Goal: Task Accomplishment & Management: Use online tool/utility

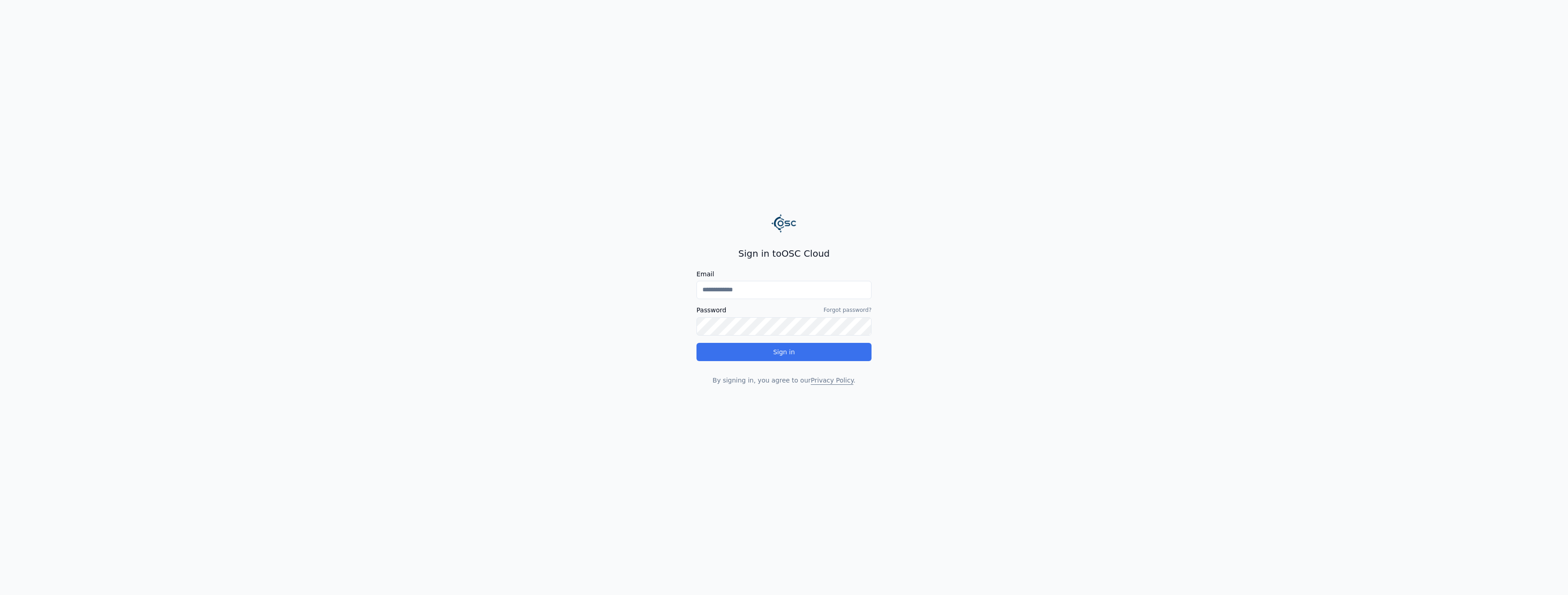
type input "**********"
click at [819, 356] on button "Sign in" at bounding box center [784, 352] width 175 height 18
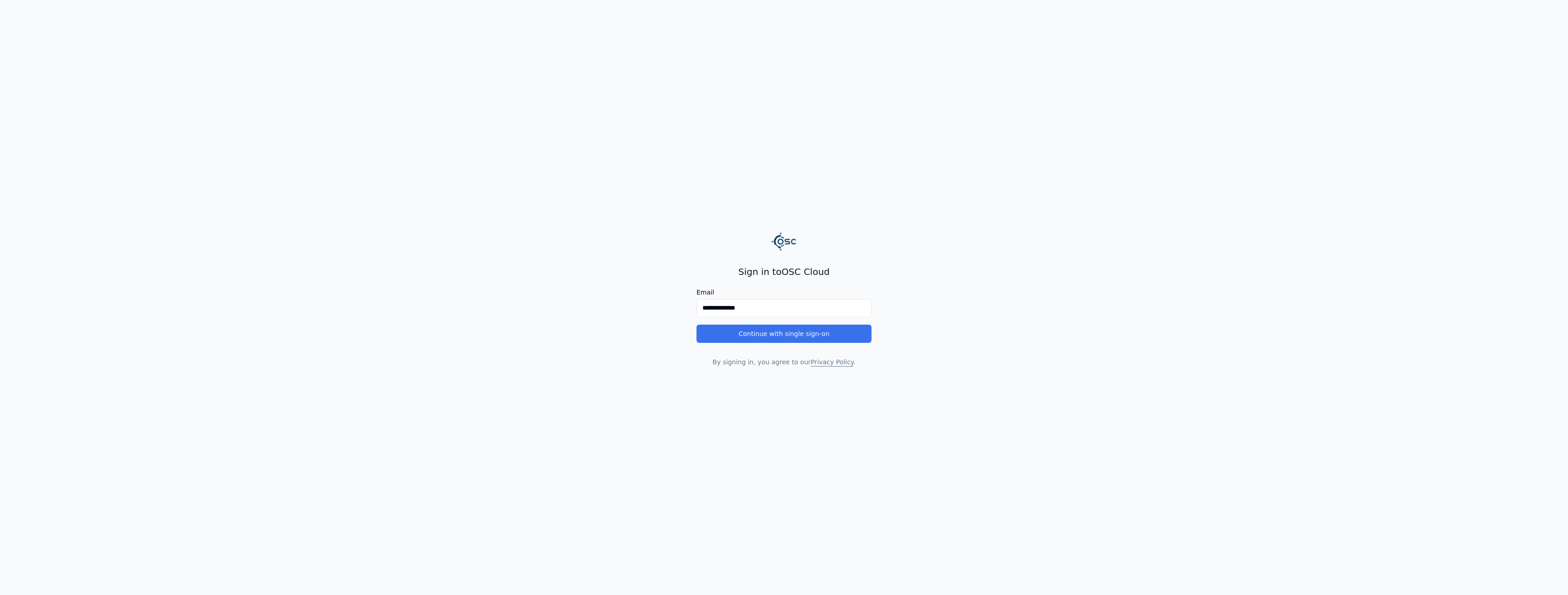
click at [819, 336] on button "Continue with single sign-on" at bounding box center [784, 334] width 175 height 18
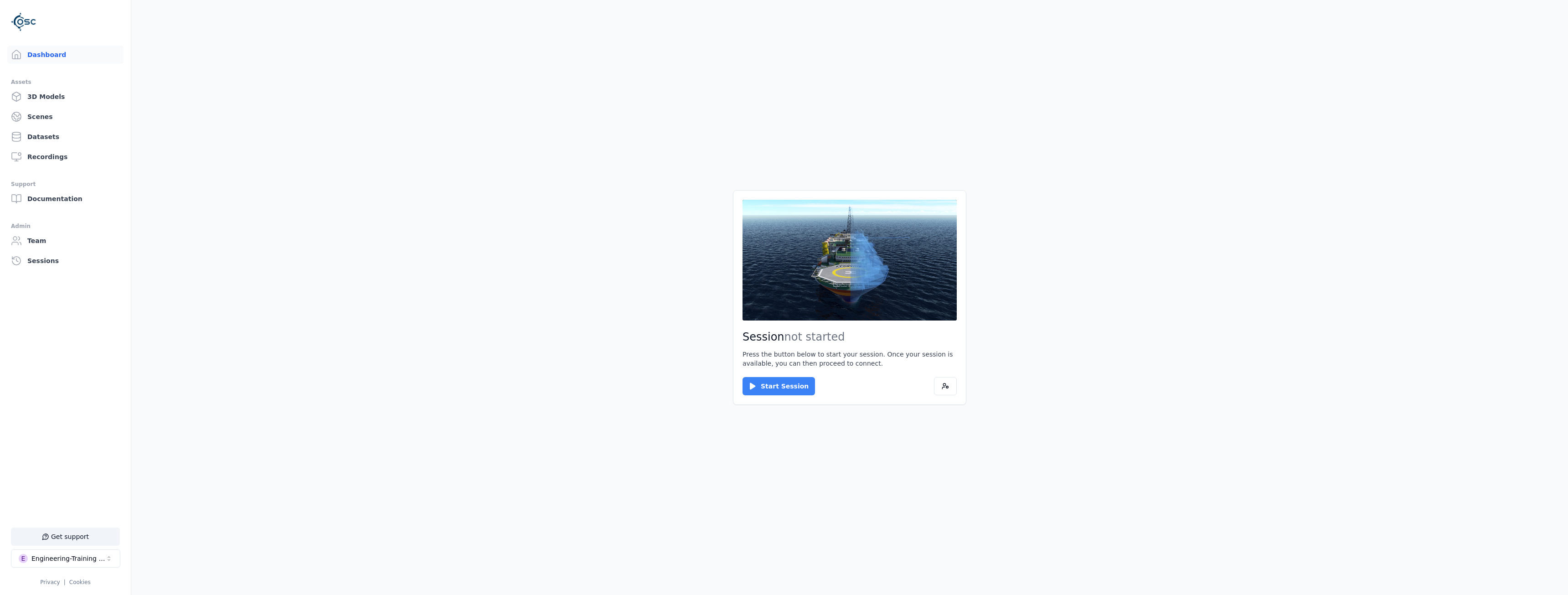
click at [788, 390] on button "Start Session" at bounding box center [779, 386] width 72 height 18
click at [768, 383] on button "Connect" at bounding box center [763, 386] width 42 height 18
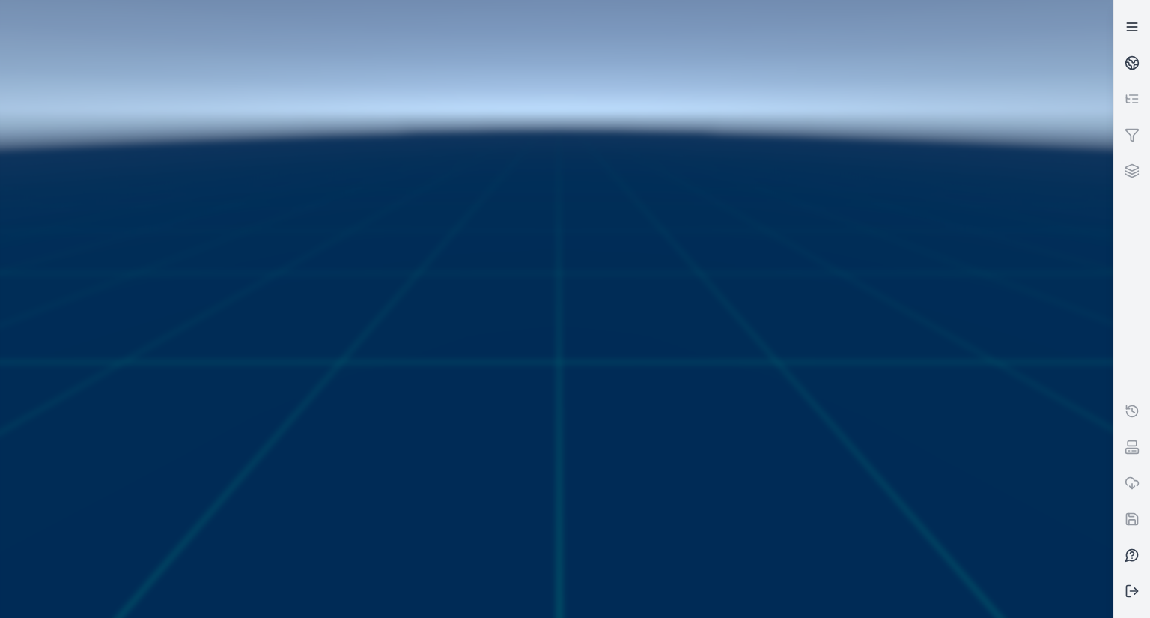
click at [1138, 25] on icon at bounding box center [1132, 26] width 15 height 15
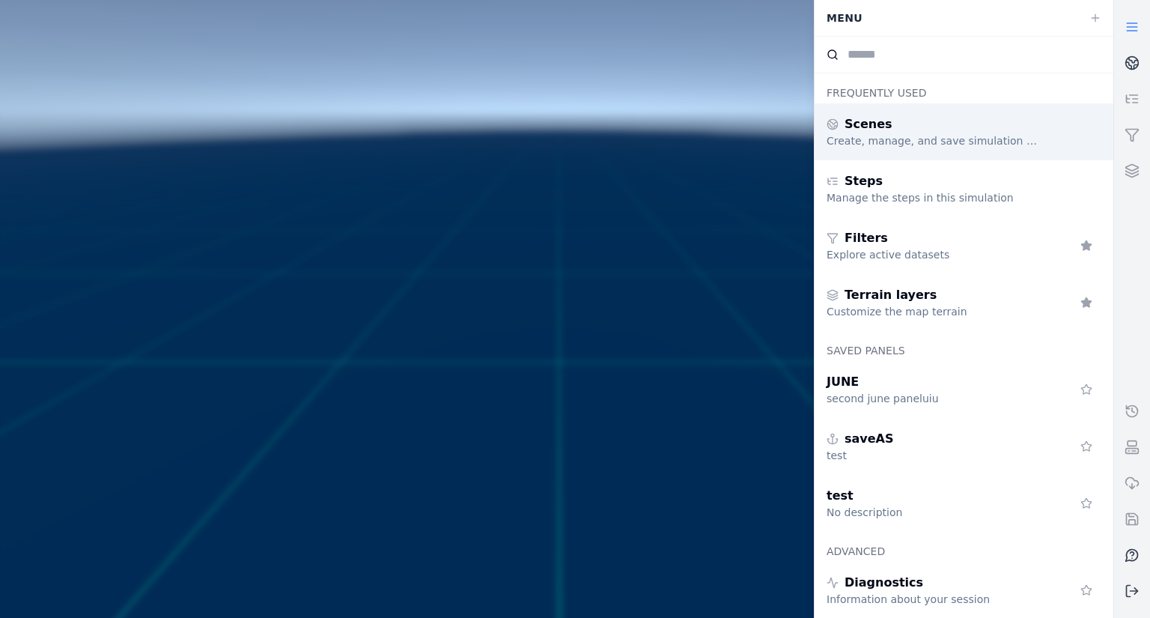
click at [921, 127] on div "Scenes" at bounding box center [935, 124] width 216 height 18
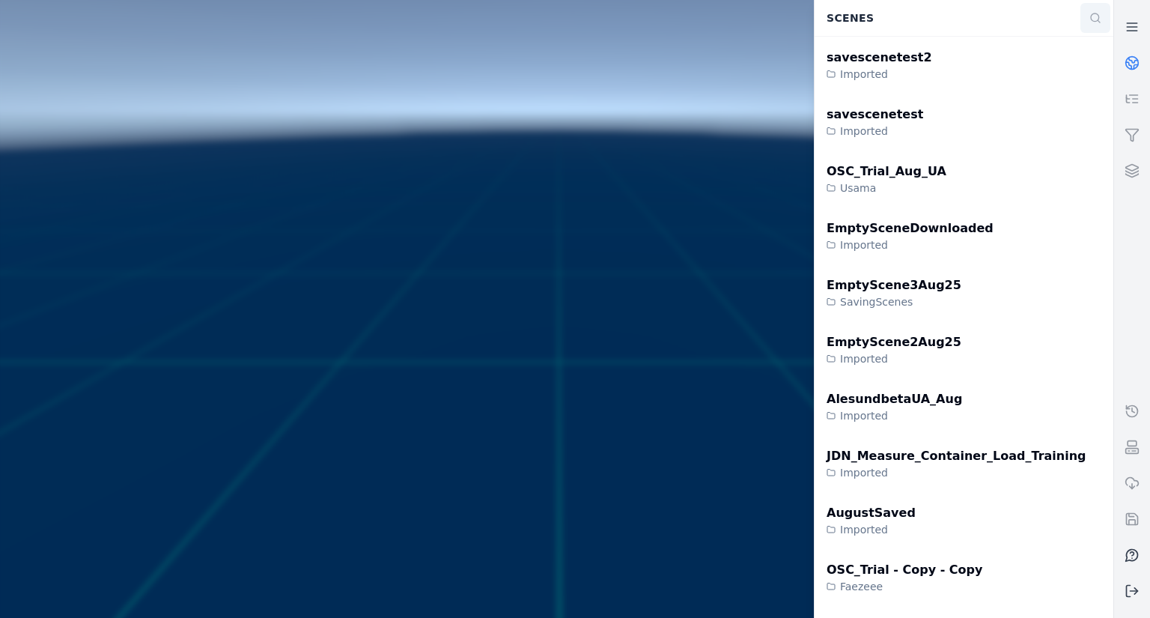
click at [1093, 19] on icon at bounding box center [1096, 18] width 12 height 12
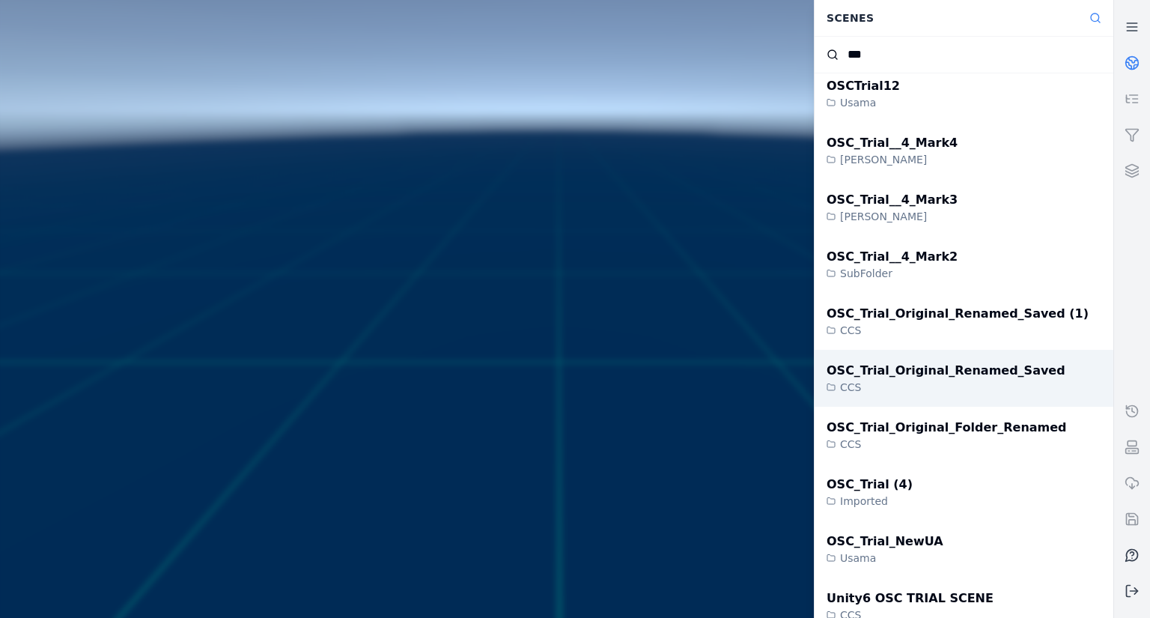
scroll to position [524, 0]
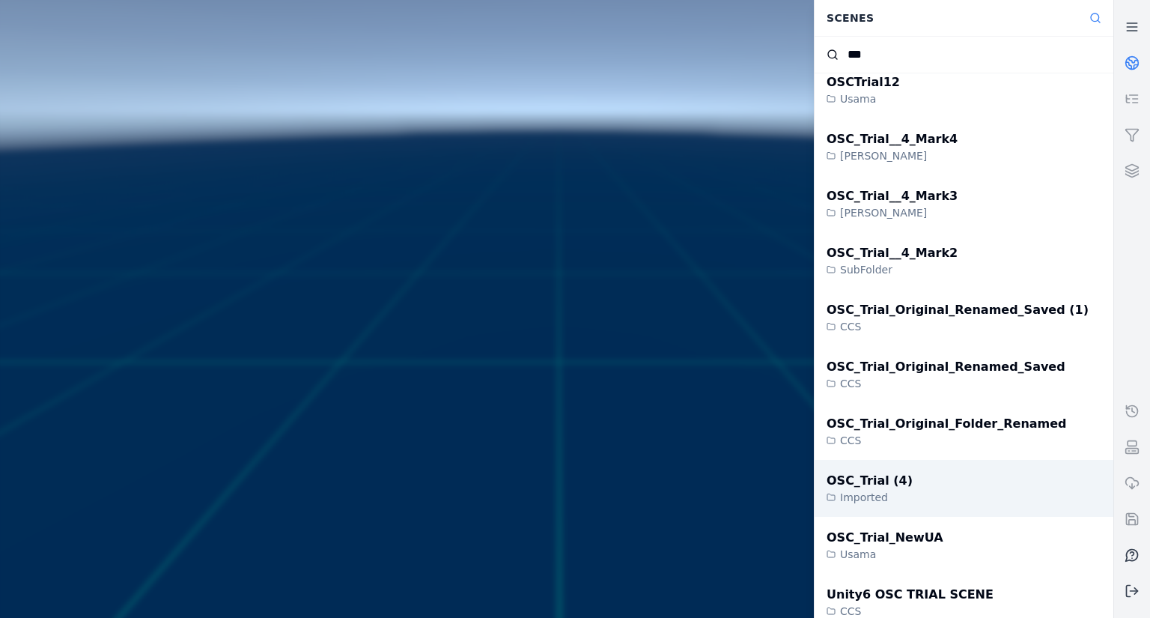
type input "***"
click at [876, 491] on div "Imported" at bounding box center [870, 497] width 86 height 15
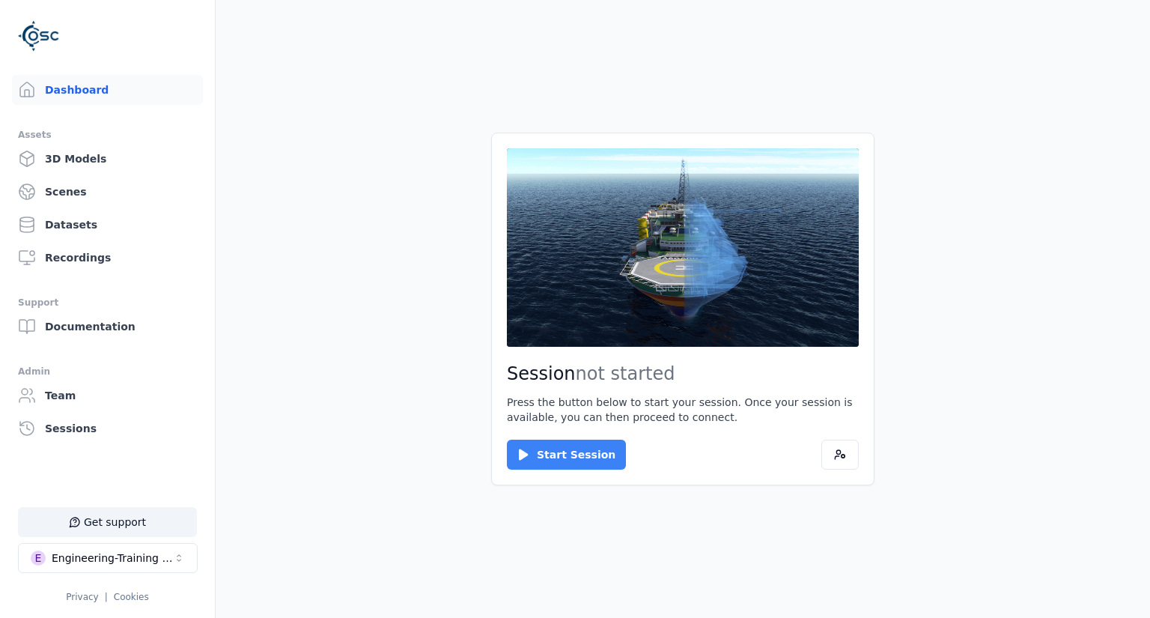
click at [571, 467] on button "Start Session" at bounding box center [566, 455] width 119 height 30
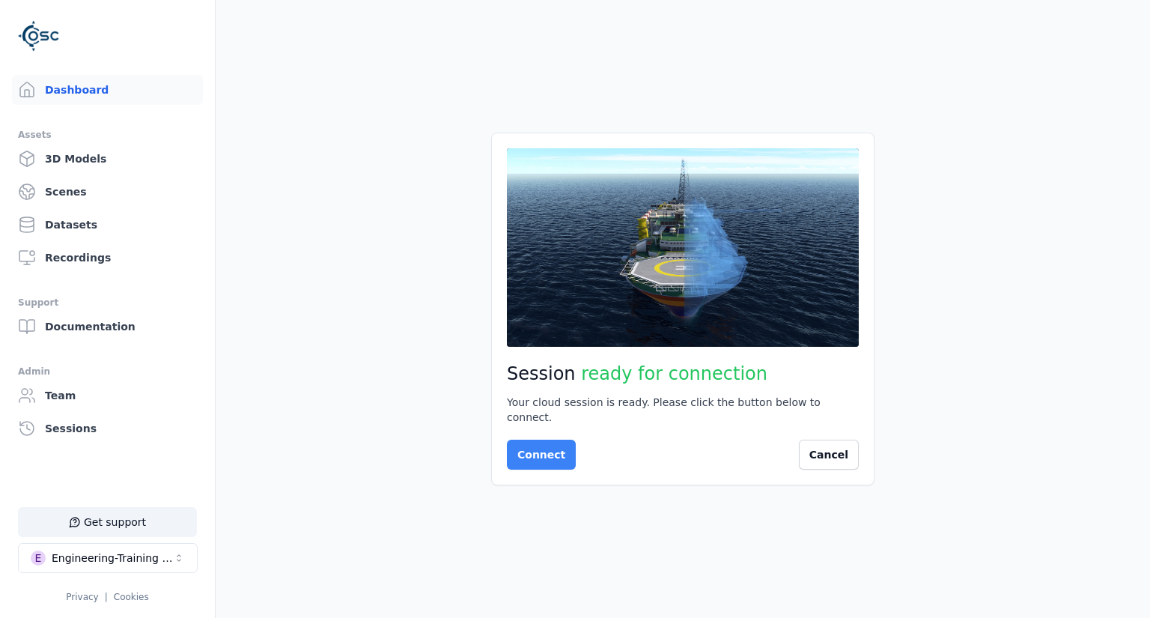
click at [555, 443] on button "Connect" at bounding box center [541, 455] width 69 height 30
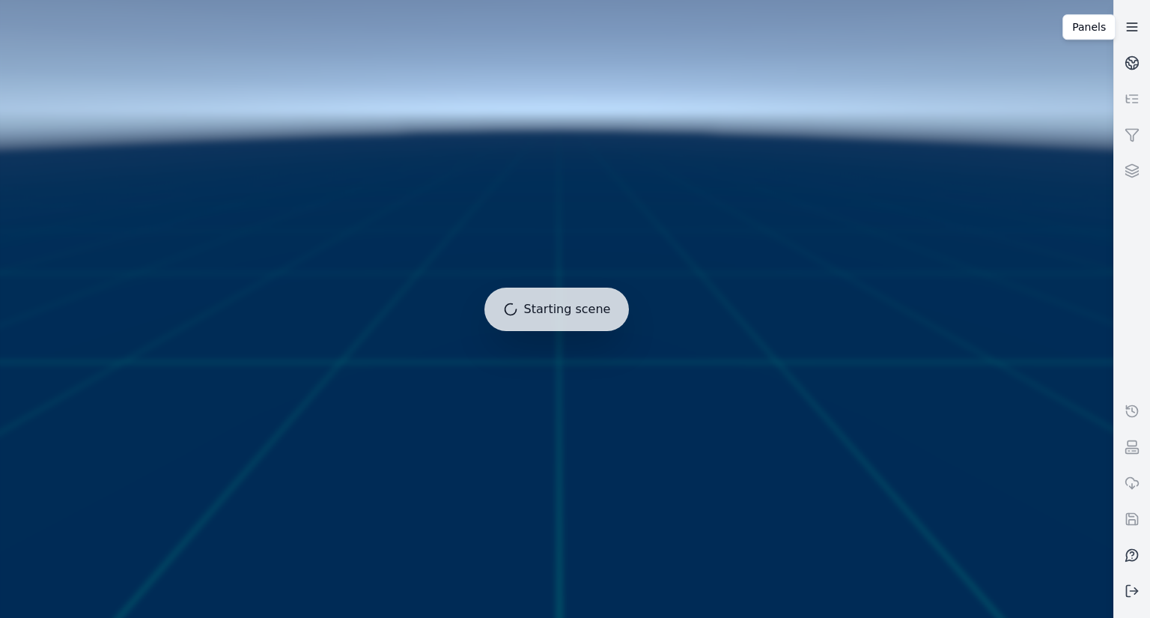
click at [1131, 26] on icon at bounding box center [1132, 26] width 15 height 15
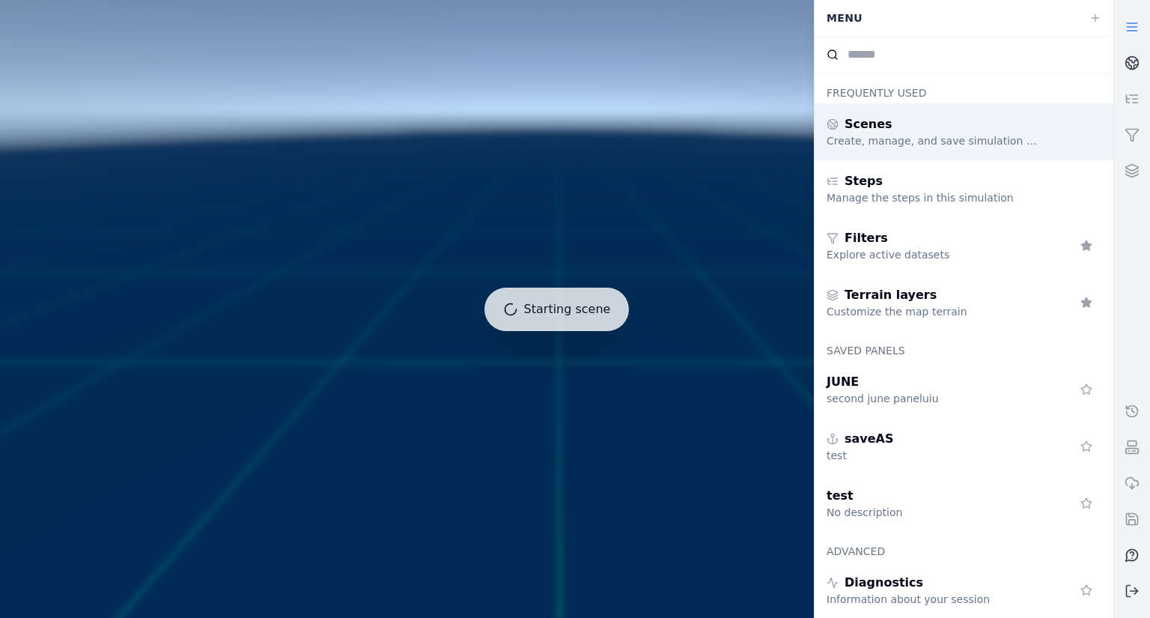
click at [927, 132] on div "Scenes" at bounding box center [935, 124] width 216 height 18
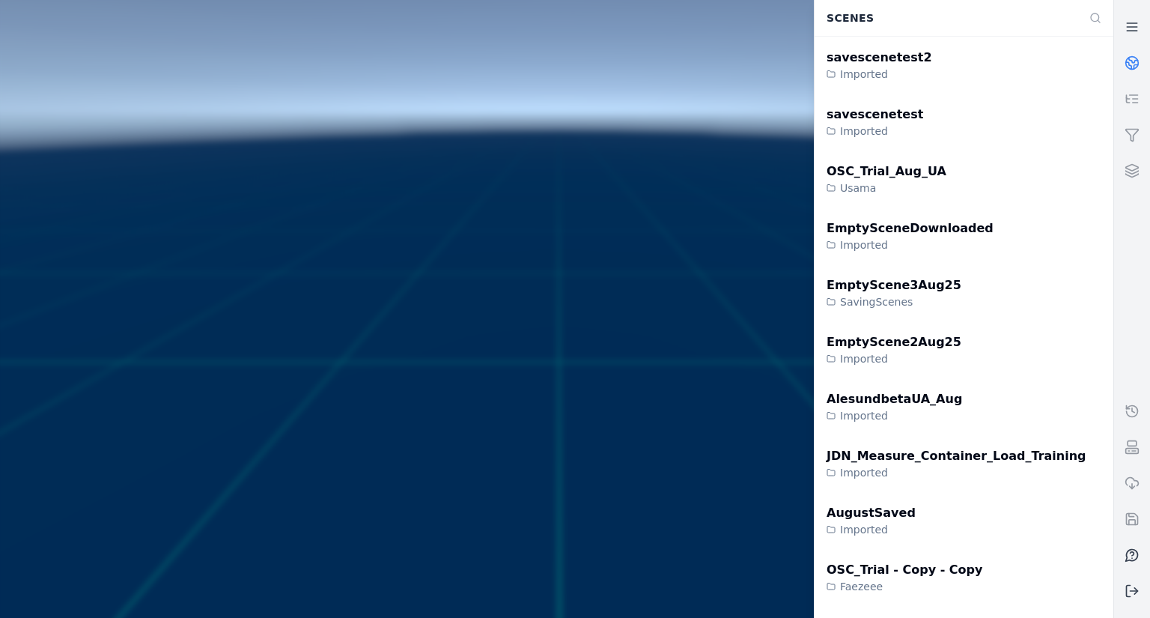
click at [1074, 24] on div "Scenes" at bounding box center [949, 18] width 263 height 28
click at [1097, 18] on icon at bounding box center [1096, 18] width 12 height 12
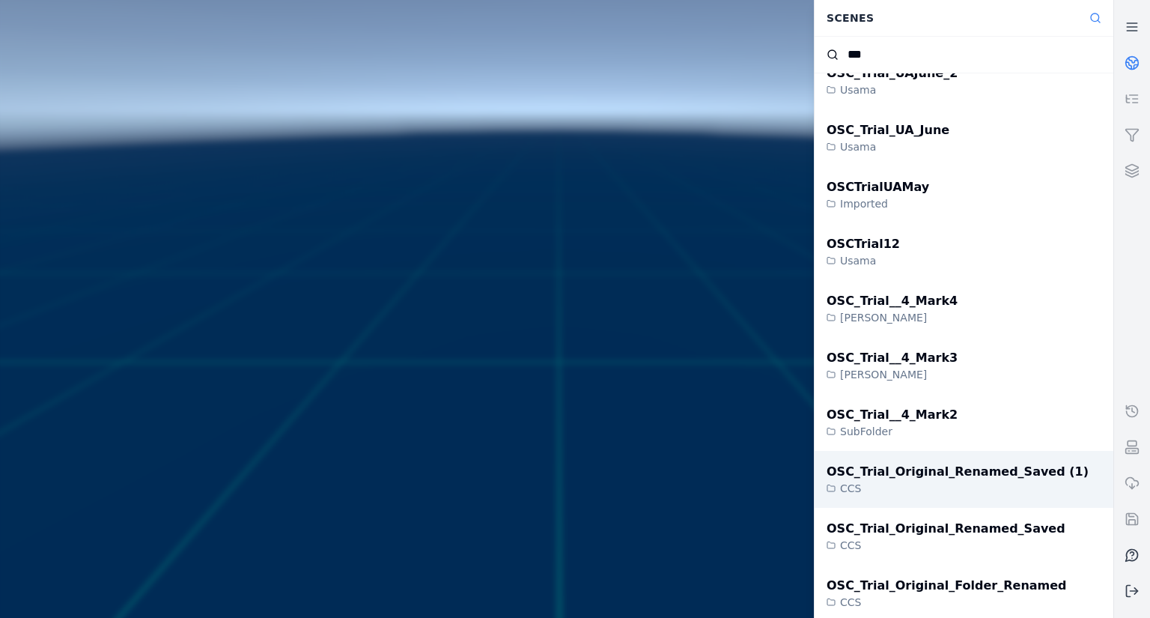
scroll to position [449, 0]
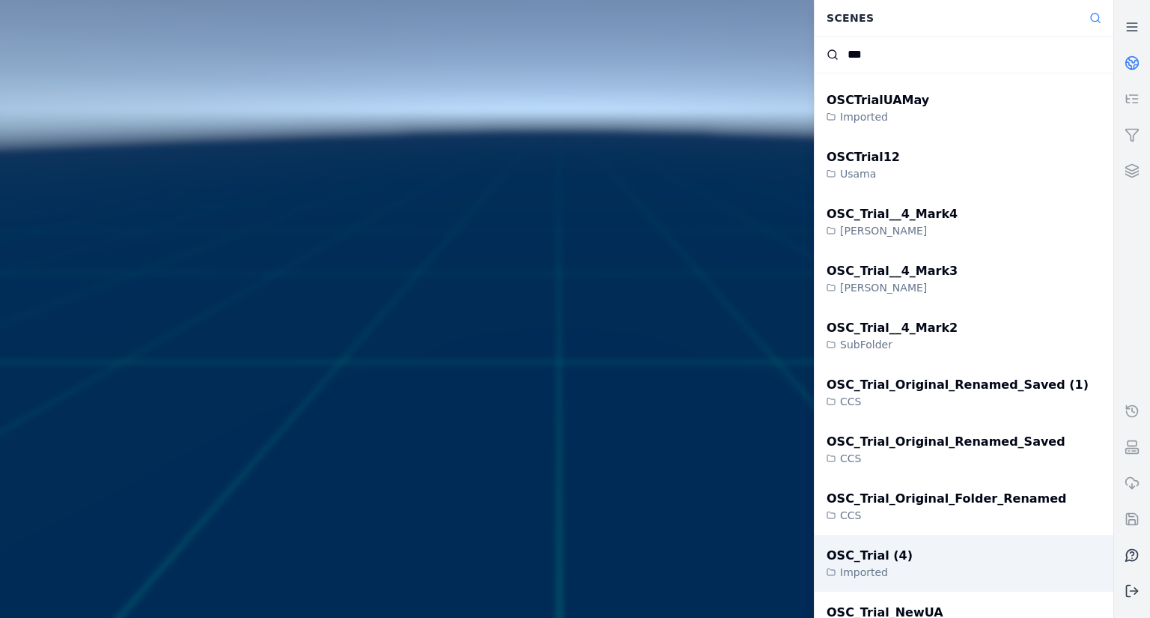
type input "***"
click at [908, 542] on div "OSC_Trial (4) Imported" at bounding box center [964, 563] width 299 height 57
